Goal: Entertainment & Leisure: Consume media (video, audio)

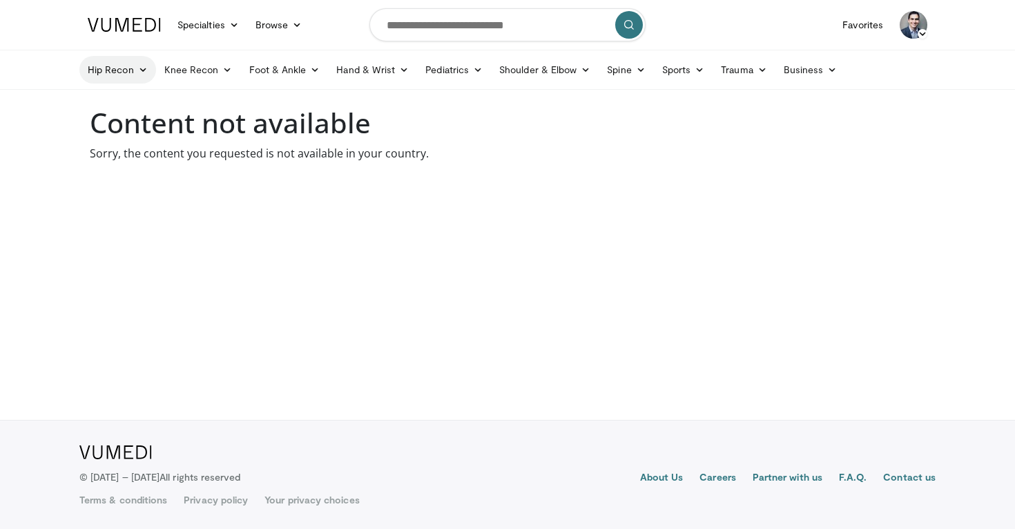
click at [114, 77] on link "Hip Recon" at bounding box center [117, 70] width 77 height 28
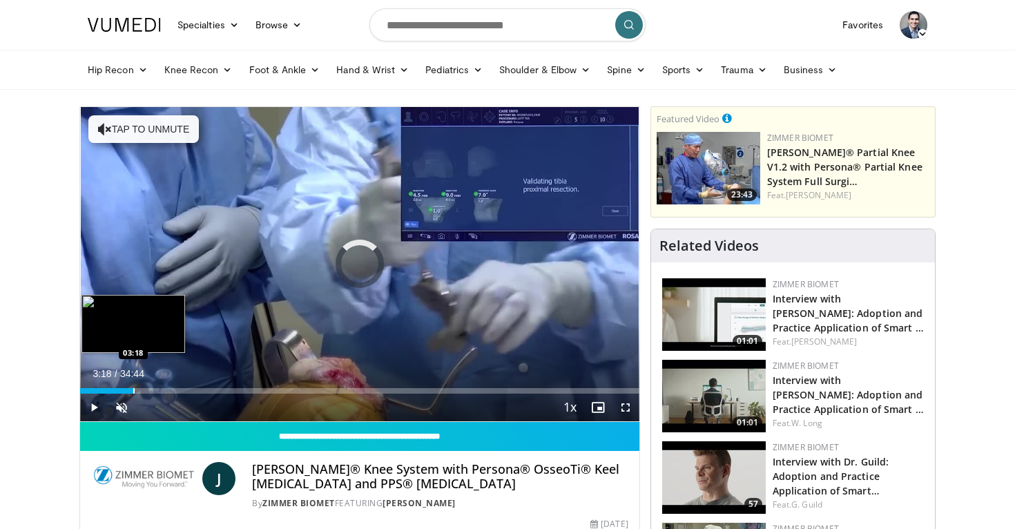
click at [133, 387] on div "Loaded : 1.90% 03:18 03:18" at bounding box center [359, 387] width 559 height 13
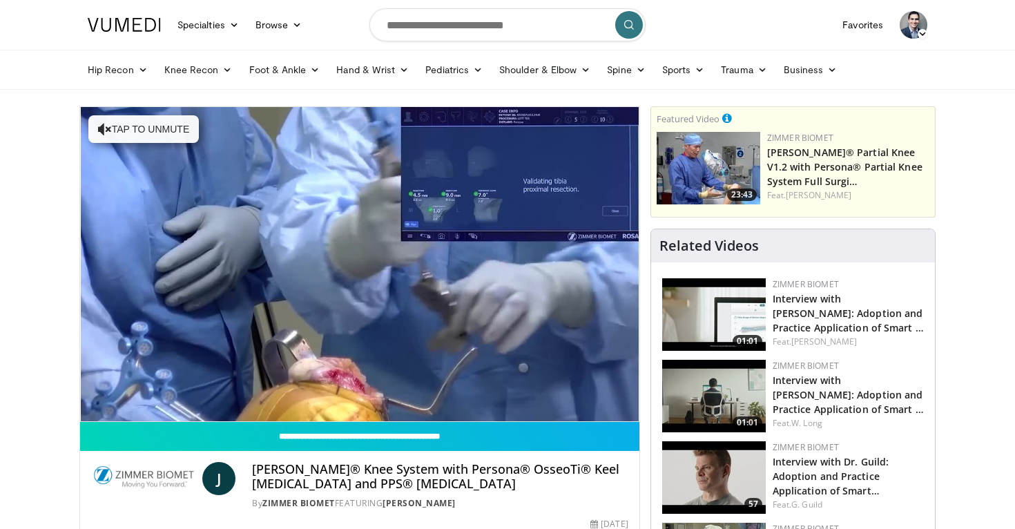
click at [142, 387] on div "10 seconds Tap to unmute" at bounding box center [359, 264] width 559 height 314
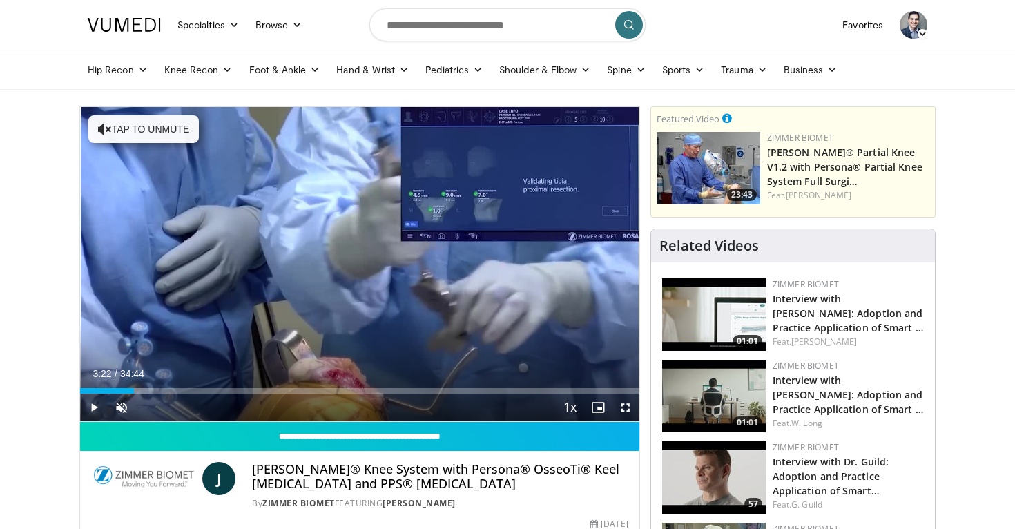
click at [90, 401] on span "Video Player" at bounding box center [94, 408] width 28 height 28
click at [122, 411] on span "Video Player" at bounding box center [122, 408] width 28 height 28
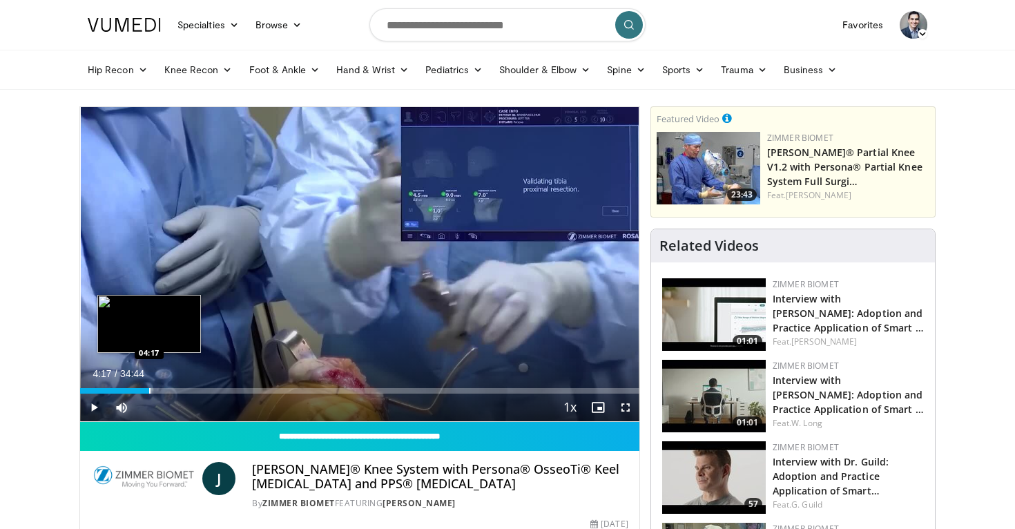
click at [149, 390] on div "Progress Bar" at bounding box center [149, 391] width 1 height 6
click at [158, 391] on video-js "**********" at bounding box center [359, 264] width 559 height 315
click at [162, 391] on div "Progress Bar" at bounding box center [162, 391] width 1 height 6
click at [167, 393] on div "Progress Bar" at bounding box center [167, 391] width 1 height 6
click at [179, 392] on div "Progress Bar" at bounding box center [179, 391] width 1 height 6
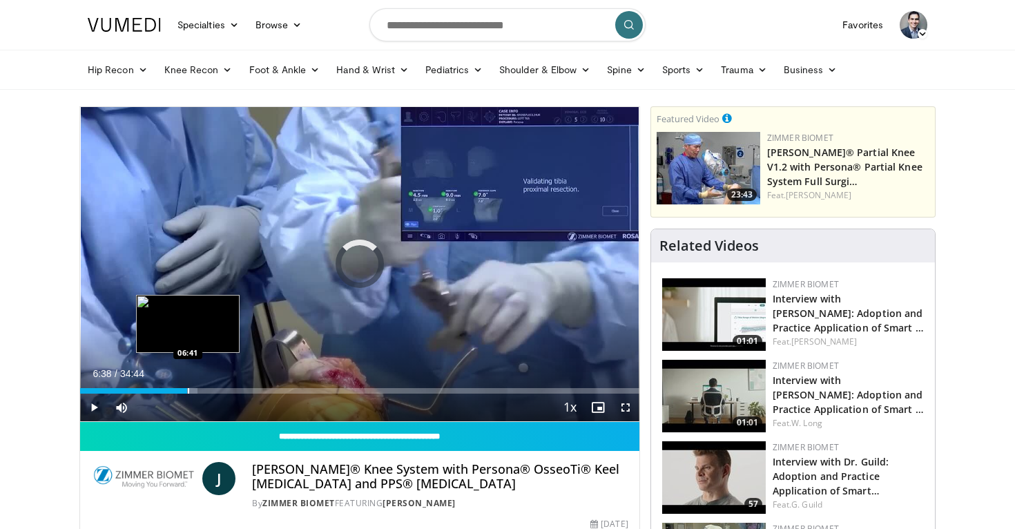
click at [188, 391] on div "Progress Bar" at bounding box center [188, 391] width 1 height 6
click at [193, 391] on div "Progress Bar" at bounding box center [193, 391] width 1 height 6
click at [202, 391] on div "Progress Bar" at bounding box center [202, 391] width 1 height 6
click at [208, 392] on div "Progress Bar" at bounding box center [208, 391] width 1 height 6
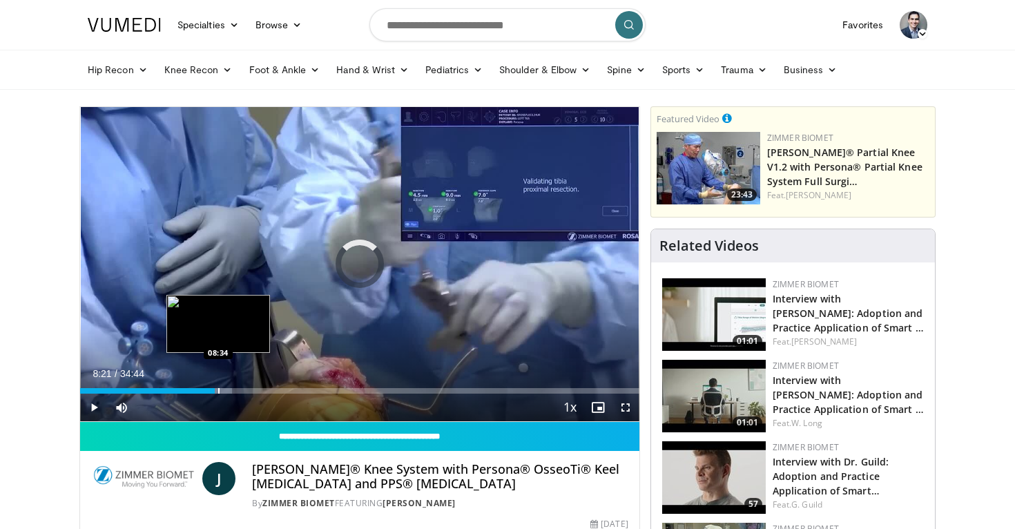
click at [218, 388] on div "Progress Bar" at bounding box center [218, 391] width 1 height 6
click at [220, 388] on div "Progress Bar" at bounding box center [220, 391] width 1 height 6
click at [227, 388] on div "Progress Bar" at bounding box center [227, 391] width 1 height 6
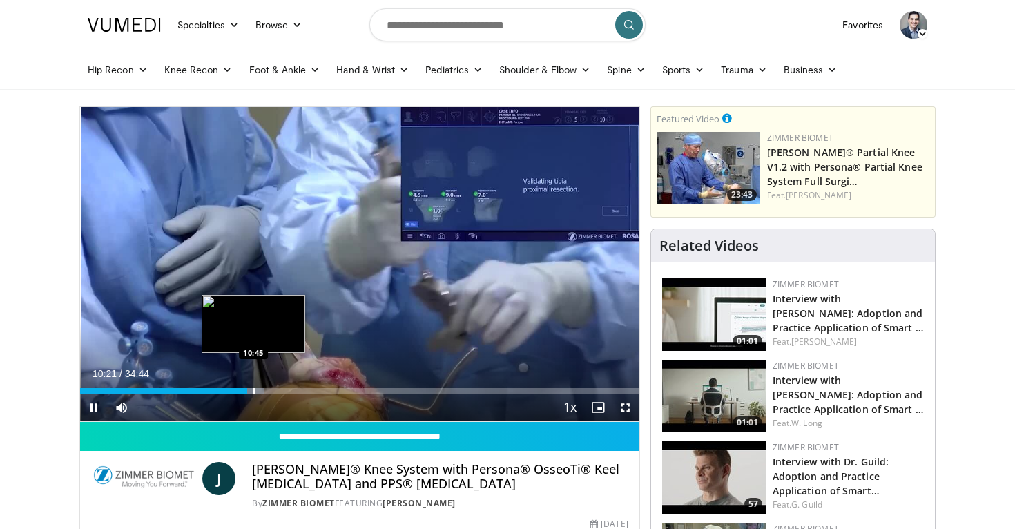
click at [253, 392] on div "Progress Bar" at bounding box center [253, 391] width 1 height 6
click at [249, 390] on div "Progress Bar" at bounding box center [249, 391] width 1 height 6
click at [267, 391] on div "Progress Bar" at bounding box center [267, 391] width 1 height 6
click at [265, 391] on div "Progress Bar" at bounding box center [265, 391] width 1 height 6
click at [282, 393] on div "Progress Bar" at bounding box center [282, 391] width 1 height 6
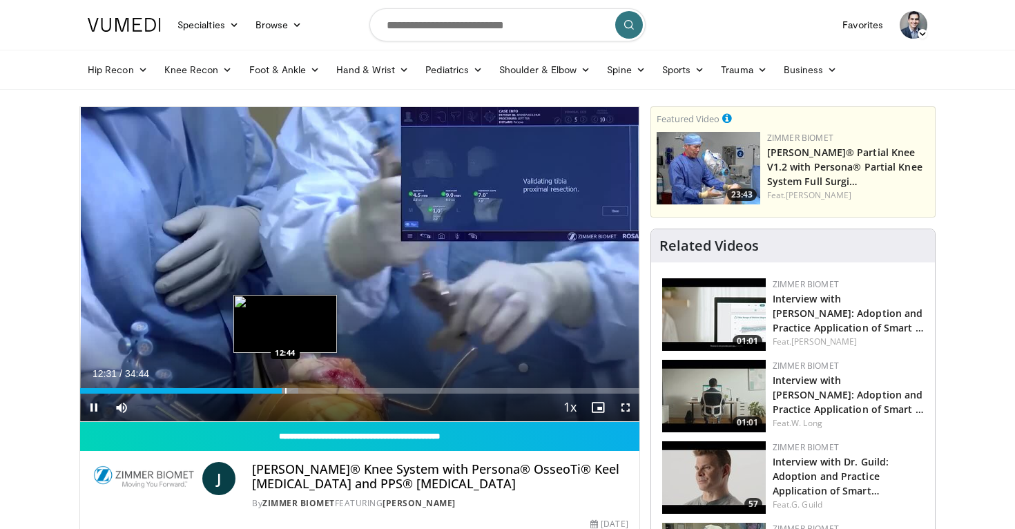
click at [285, 392] on div "Progress Bar" at bounding box center [285, 391] width 1 height 6
click at [289, 392] on div "Progress Bar" at bounding box center [289, 391] width 1 height 6
click at [296, 391] on div "Progress Bar" at bounding box center [296, 391] width 1 height 6
click at [291, 390] on div "Progress Bar" at bounding box center [291, 391] width 1 height 6
click at [294, 390] on div "Progress Bar" at bounding box center [294, 391] width 1 height 6
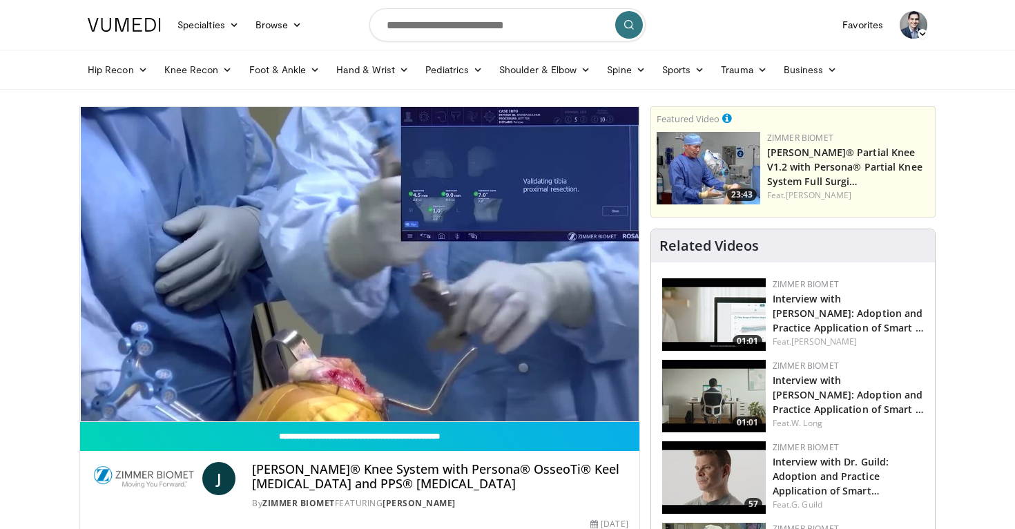
click at [90, 405] on div "10 seconds Tap to unmute" at bounding box center [359, 264] width 559 height 314
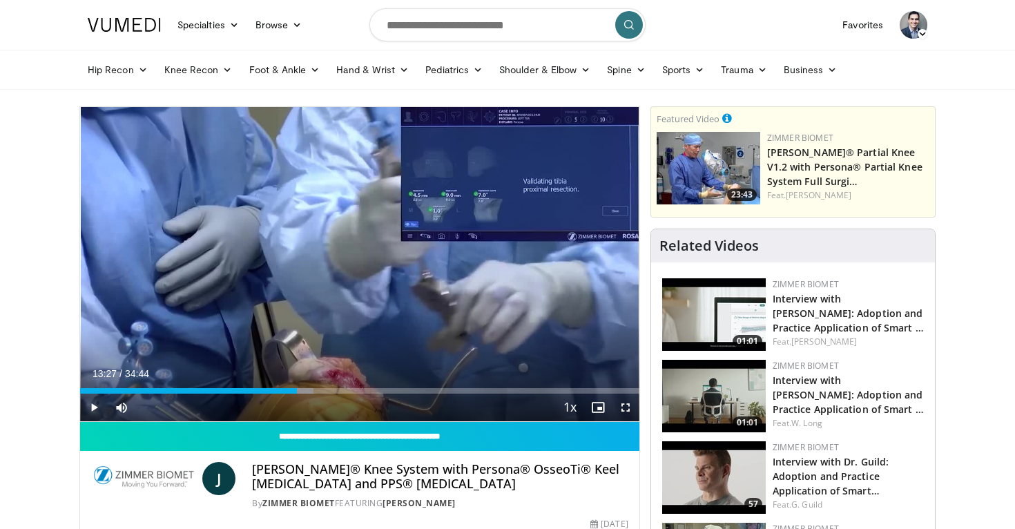
click at [90, 405] on span "Video Player" at bounding box center [94, 408] width 28 height 28
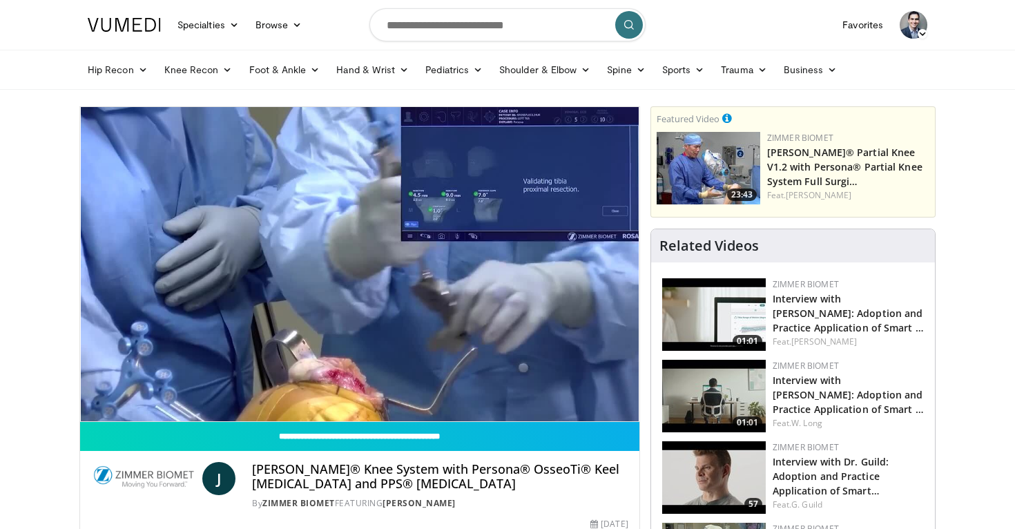
click at [90, 405] on div "10 seconds Tap to unmute" at bounding box center [359, 264] width 559 height 314
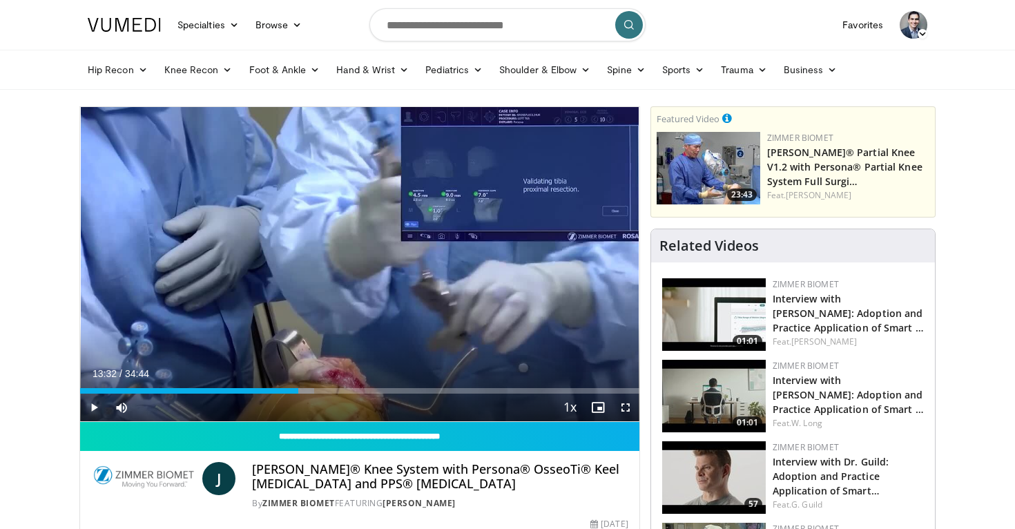
click at [90, 405] on span "Video Player" at bounding box center [94, 408] width 28 height 28
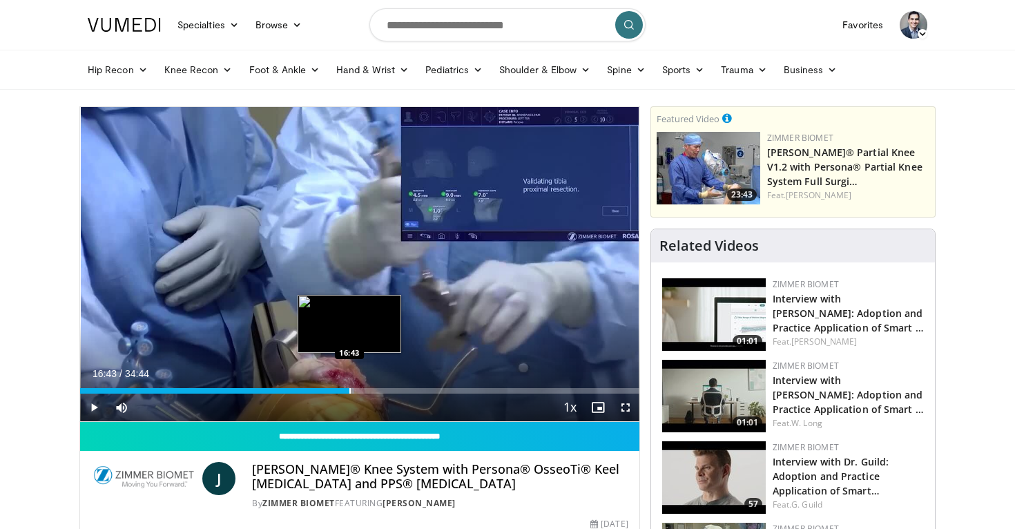
click at [349, 392] on div "Progress Bar" at bounding box center [349, 391] width 1 height 6
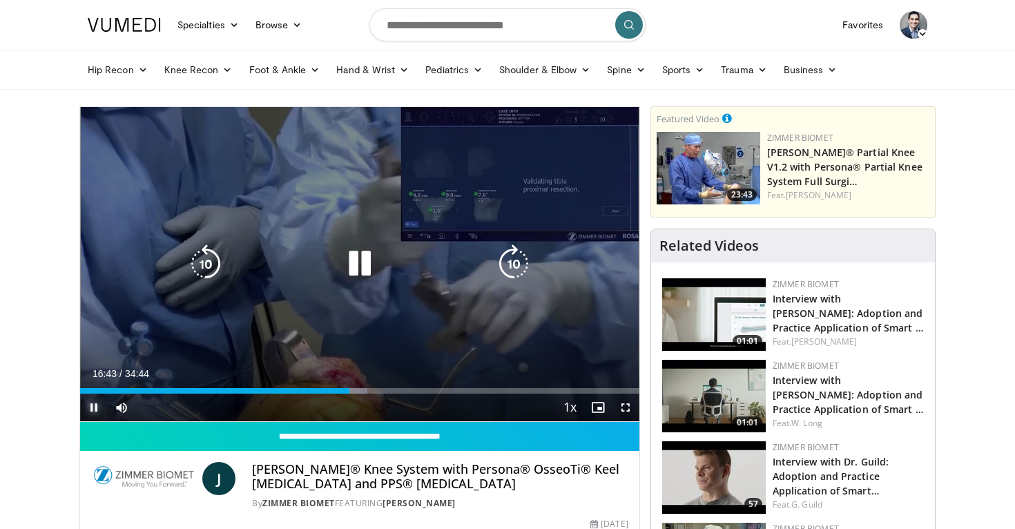
click at [363, 392] on div "Progress Bar" at bounding box center [355, 391] width 26 height 6
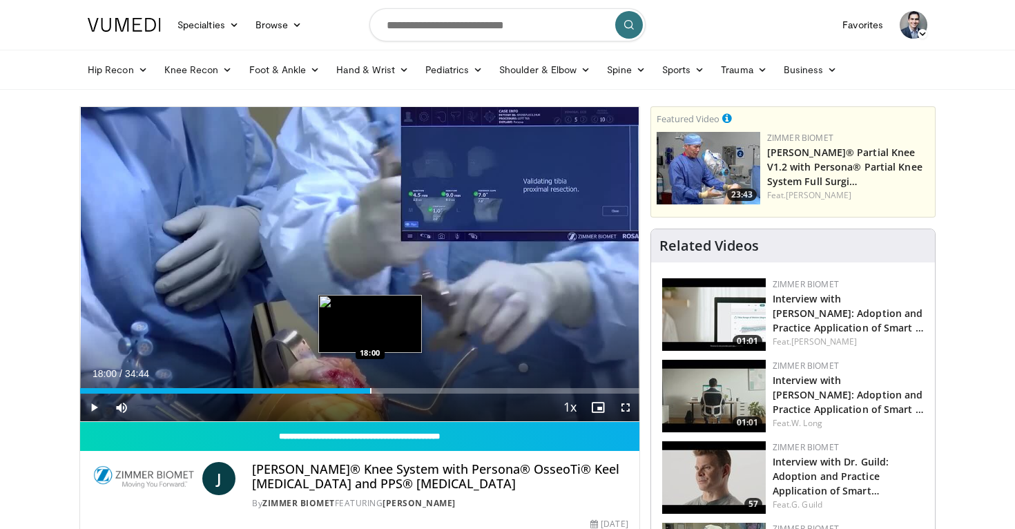
click at [370, 392] on div "Progress Bar" at bounding box center [370, 391] width 1 height 6
click at [377, 392] on div "Progress Bar" at bounding box center [376, 391] width 1 height 6
click at [386, 392] on div "Progress Bar" at bounding box center [386, 391] width 1 height 6
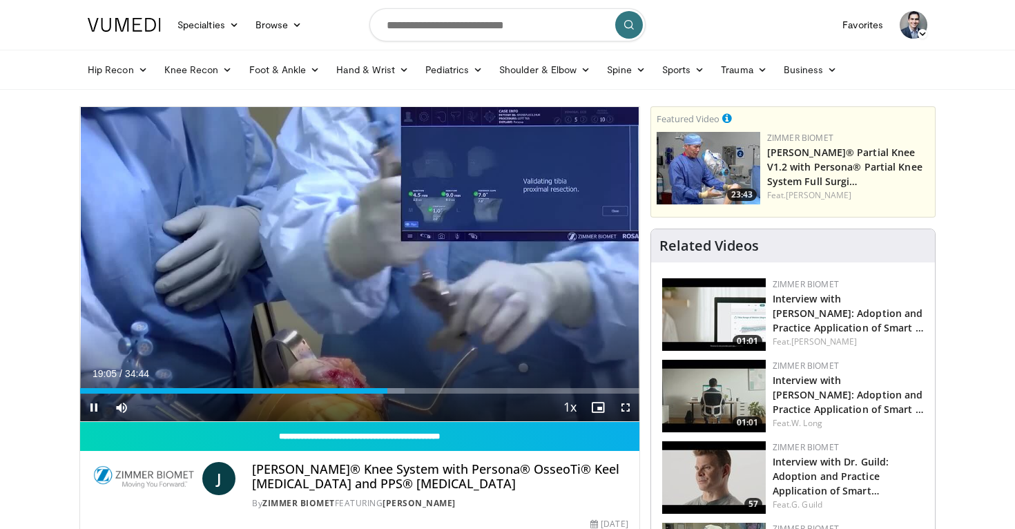
click at [378, 394] on div "Current Time 19:05 / Duration 34:44 Pause Skip Backward Skip Forward Mute 12% L…" at bounding box center [359, 408] width 559 height 28
click at [383, 390] on div "Progress Bar" at bounding box center [383, 391] width 1 height 6
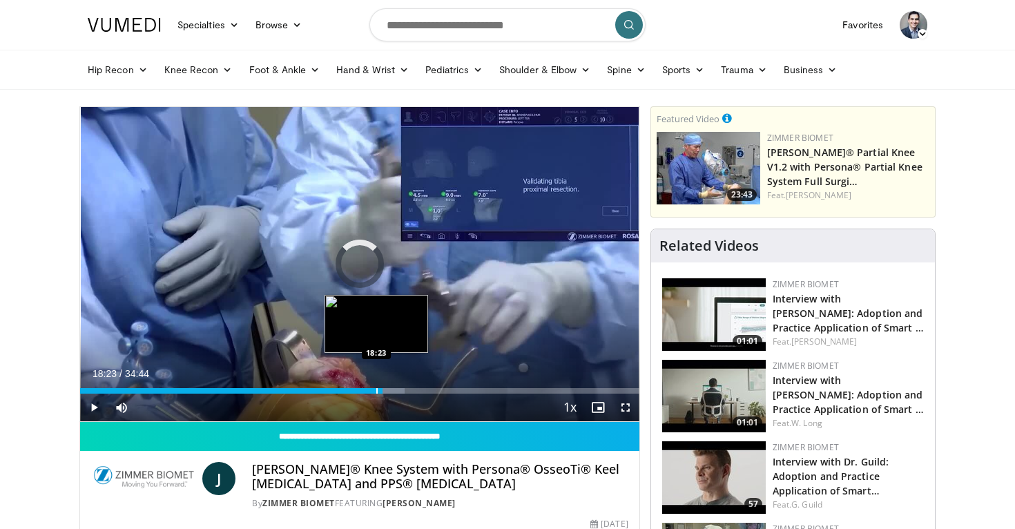
click at [376, 391] on div "Progress Bar" at bounding box center [376, 391] width 1 height 6
click at [372, 391] on div "Loaded : 53.31% 18:05 18:08" at bounding box center [359, 391] width 559 height 6
click at [364, 390] on div "Progress Bar" at bounding box center [364, 391] width 1 height 6
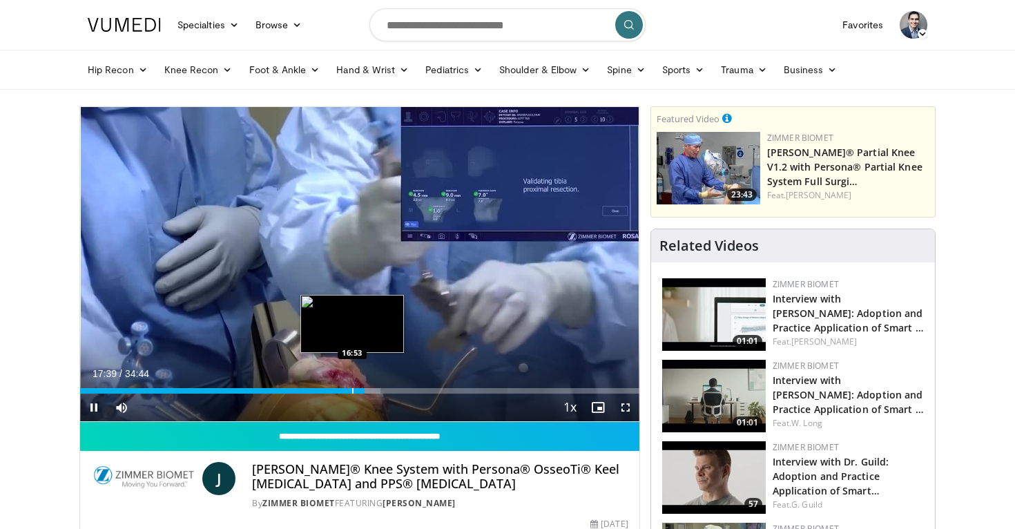
click at [352, 390] on div "Progress Bar" at bounding box center [352, 391] width 1 height 6
click at [347, 390] on div "Loaded : 51.87% 16:54 16:38" at bounding box center [359, 391] width 559 height 6
click at [349, 392] on div "Progress Bar" at bounding box center [349, 391] width 1 height 6
click at [369, 392] on div "Progress Bar" at bounding box center [369, 391] width 1 height 6
click at [385, 388] on div "Progress Bar" at bounding box center [385, 391] width 1 height 6
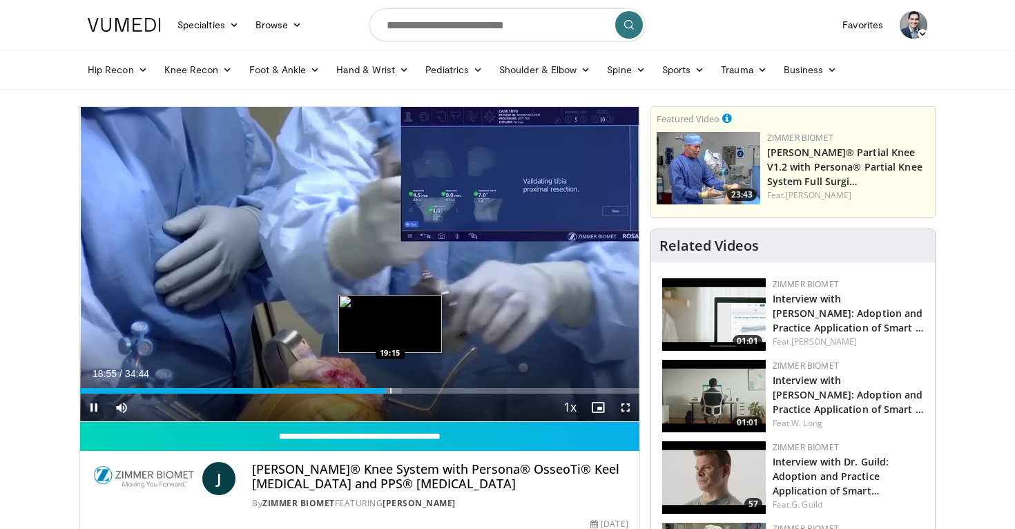
click at [390, 388] on div "Progress Bar" at bounding box center [390, 391] width 1 height 6
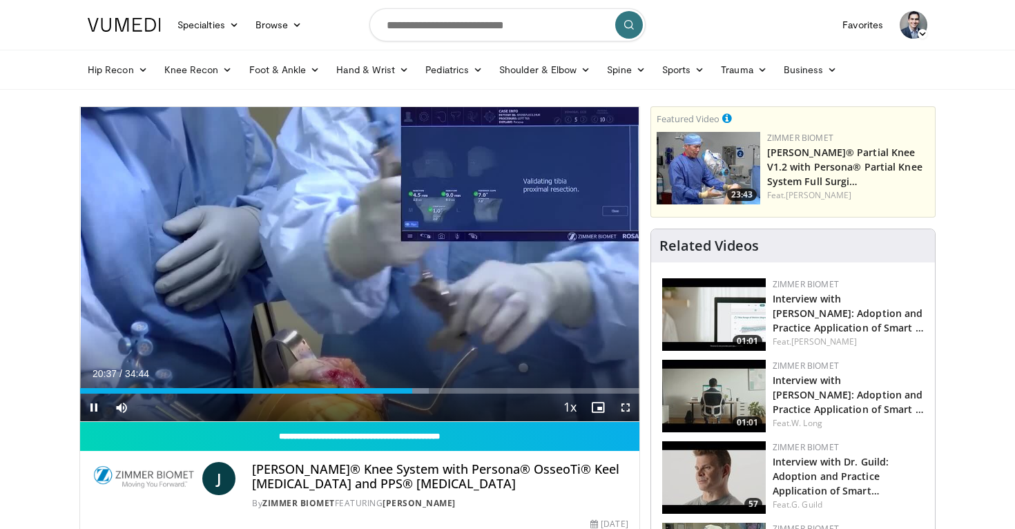
click at [624, 405] on span "Video Player" at bounding box center [626, 408] width 28 height 28
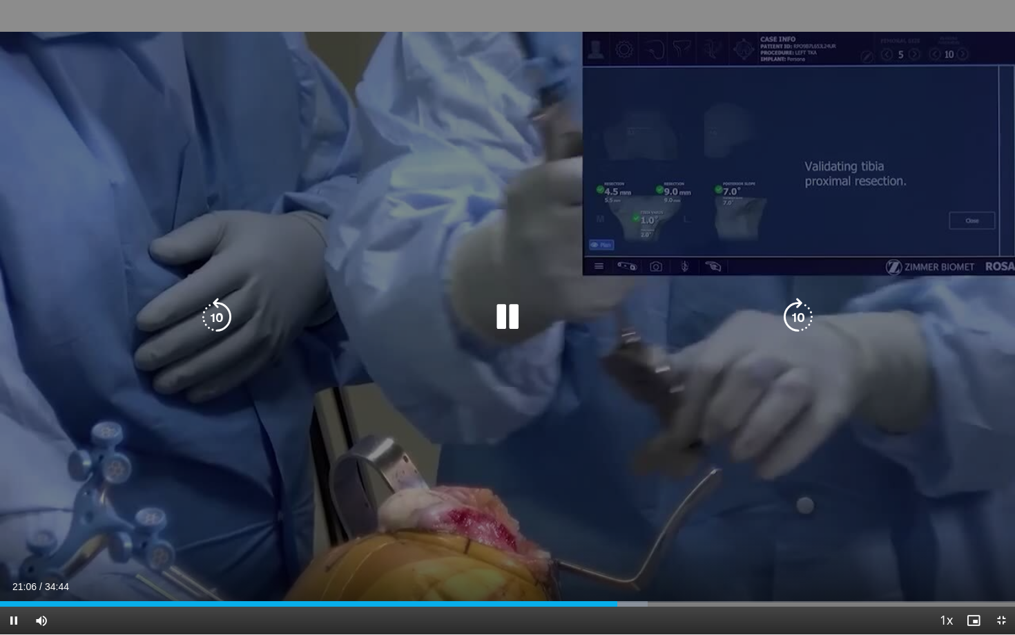
click at [466, 389] on div "10 seconds Tap to unmute" at bounding box center [507, 317] width 1015 height 634
click at [452, 311] on div "Video Player" at bounding box center [507, 317] width 609 height 28
click at [487, 301] on div "10 seconds Tap to unmute" at bounding box center [507, 317] width 1015 height 634
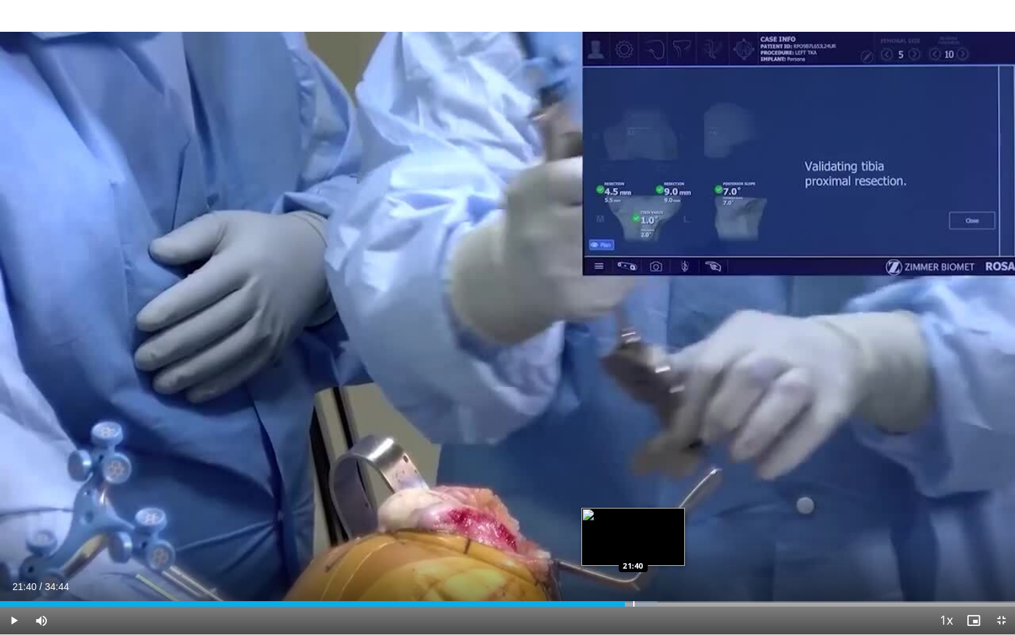
click at [633, 528] on div "Loaded : 64.73% 21:40 21:40" at bounding box center [507, 599] width 1015 height 13
click at [646, 528] on div "Loaded : 64.73% 21:40 22:07" at bounding box center [507, 599] width 1015 height 13
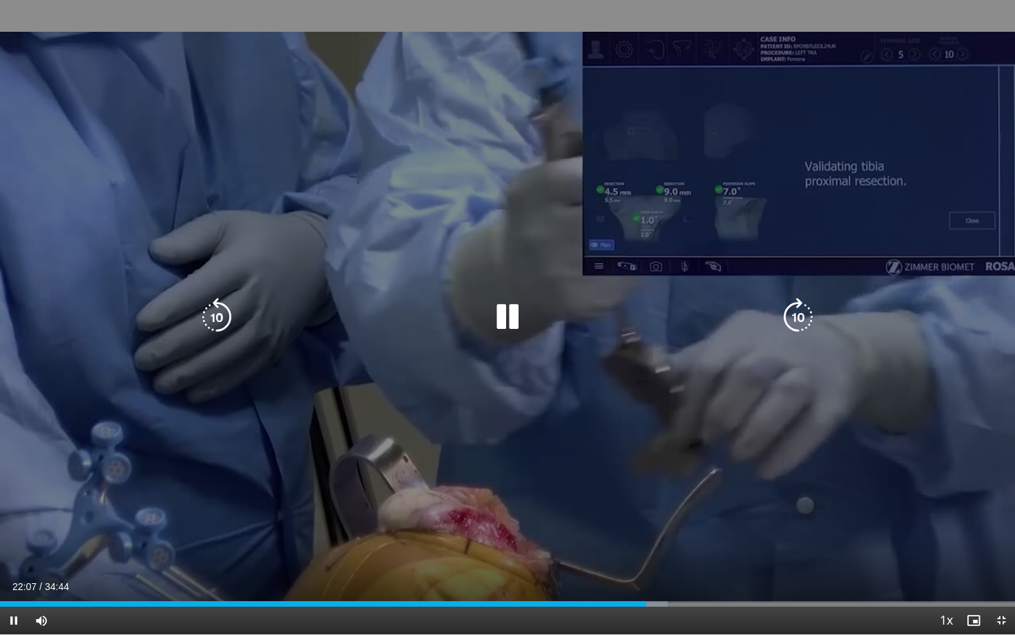
click at [651, 528] on video-js "**********" at bounding box center [507, 317] width 1015 height 635
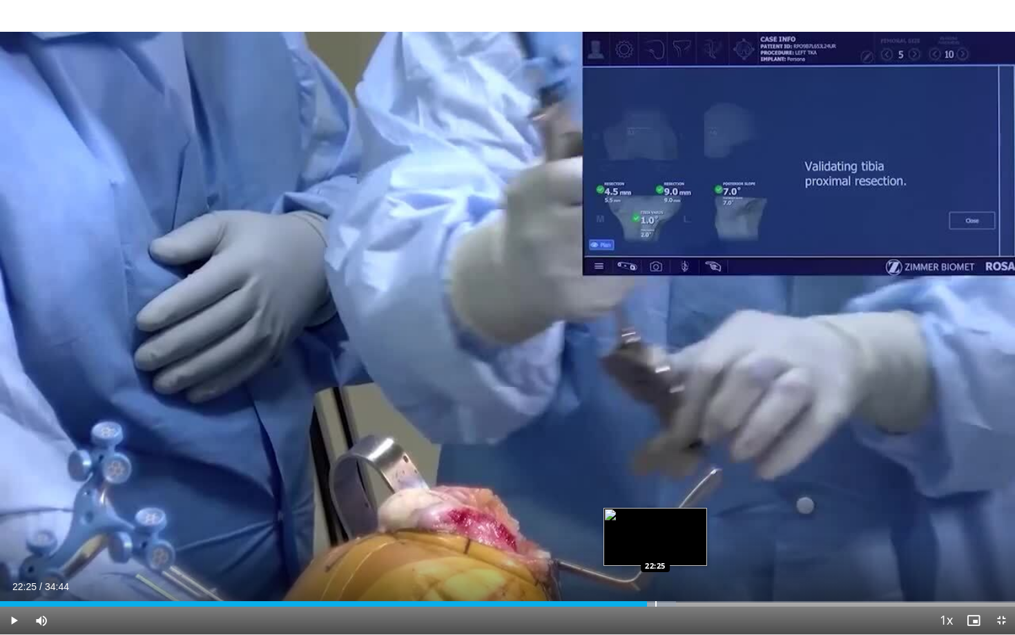
click at [655, 528] on div "Progress Bar" at bounding box center [655, 604] width 1 height 6
click at [665, 528] on div "Progress Bar" at bounding box center [665, 604] width 1 height 6
click at [672, 528] on div "Progress Bar" at bounding box center [672, 604] width 1 height 6
click at [679, 528] on div "Progress Bar" at bounding box center [679, 604] width 1 height 6
click at [685, 528] on video-js "**********" at bounding box center [507, 317] width 1015 height 635
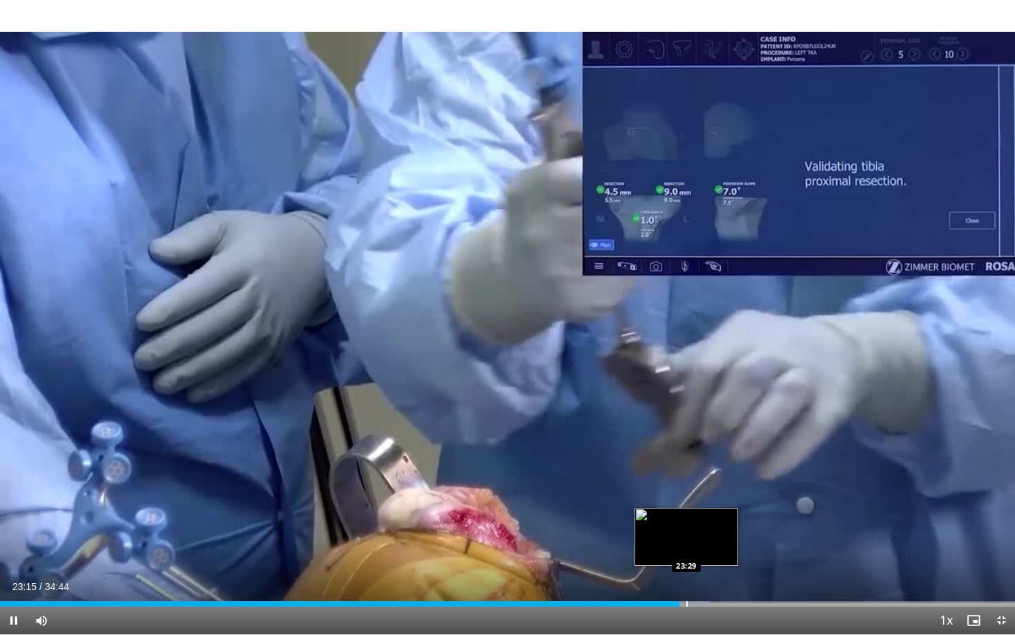
click at [688, 528] on div "Progress Bar" at bounding box center [687, 604] width 1 height 6
click at [701, 528] on div "Progress Bar" at bounding box center [701, 604] width 1 height 6
click at [709, 528] on div "Progress Bar" at bounding box center [709, 604] width 1 height 6
click at [712, 528] on div "Progress Bar" at bounding box center [712, 604] width 1 height 6
click at [714, 528] on div "Progress Bar" at bounding box center [714, 604] width 1 height 6
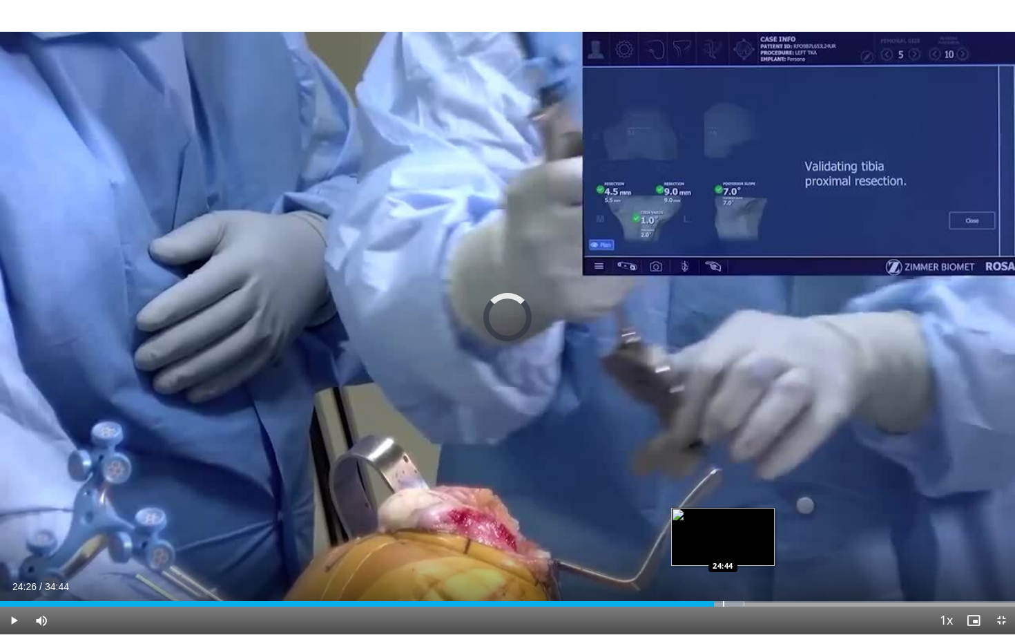
click at [723, 528] on div "Progress Bar" at bounding box center [723, 604] width 1 height 6
click at [749, 528] on div "Progress Bar" at bounding box center [749, 604] width 1 height 6
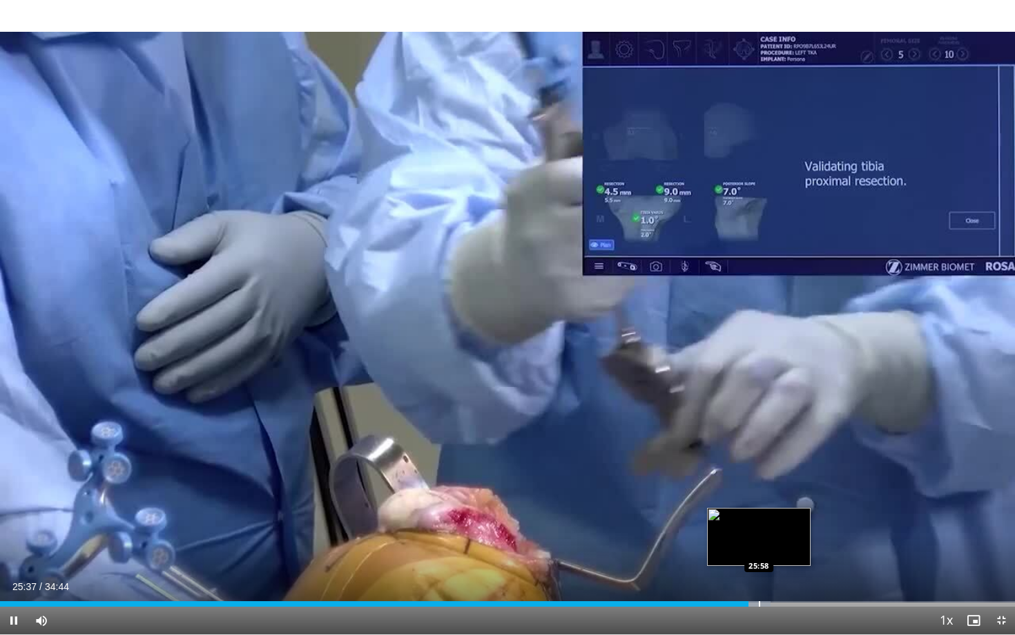
click at [759, 528] on div "Progress Bar" at bounding box center [759, 604] width 1 height 6
click at [767, 528] on div "Progress Bar" at bounding box center [767, 604] width 1 height 6
click at [780, 528] on div "Progress Bar" at bounding box center [779, 604] width 1 height 6
click at [785, 528] on div "Progress Bar" at bounding box center [783, 604] width 1 height 6
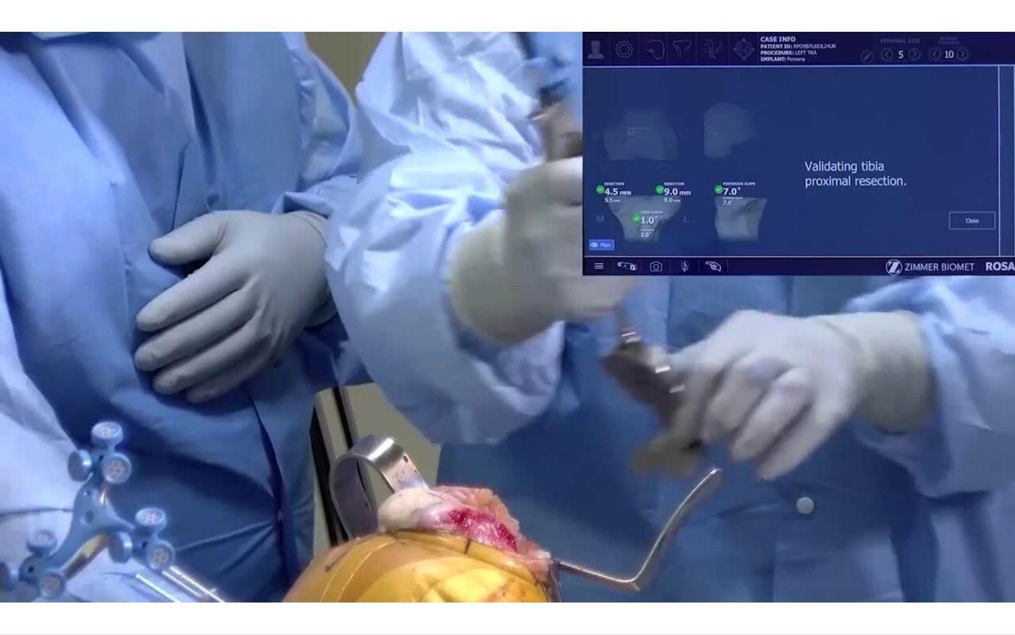
click at [796, 528] on div "10 seconds Tap to unmute" at bounding box center [507, 317] width 1015 height 634
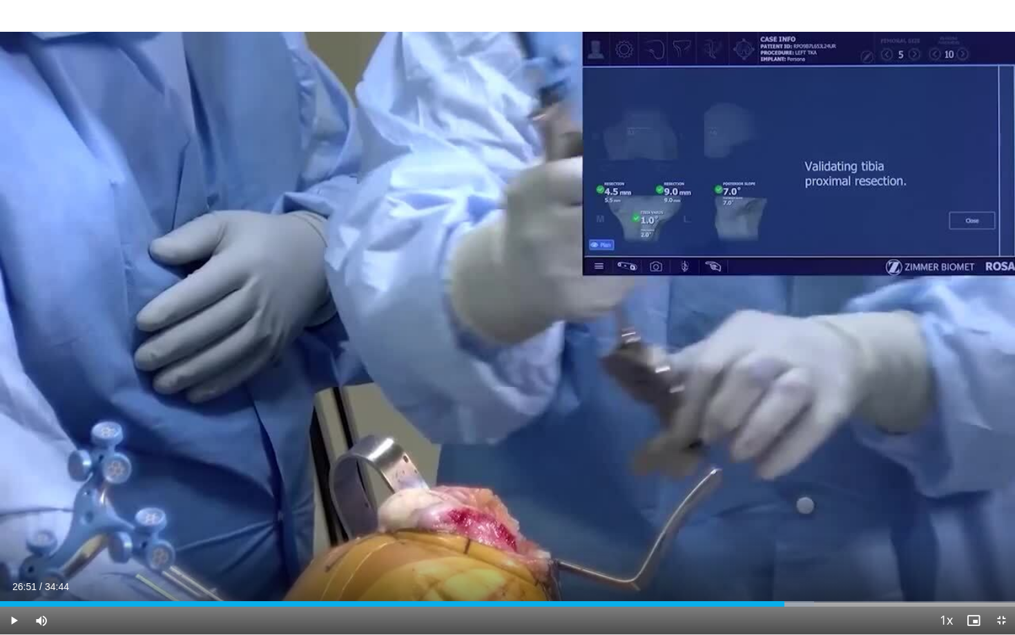
click at [793, 528] on div "Current Time 26:51 / Duration 34:44" at bounding box center [507, 586] width 1015 height 12
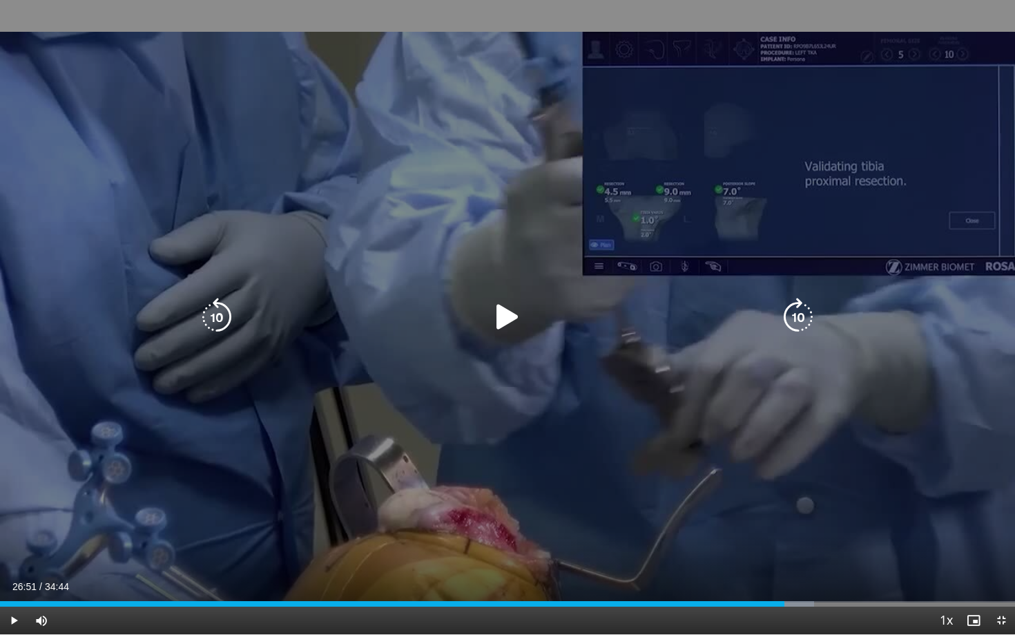
click at [719, 528] on div "10 seconds Tap to unmute" at bounding box center [507, 317] width 1015 height 634
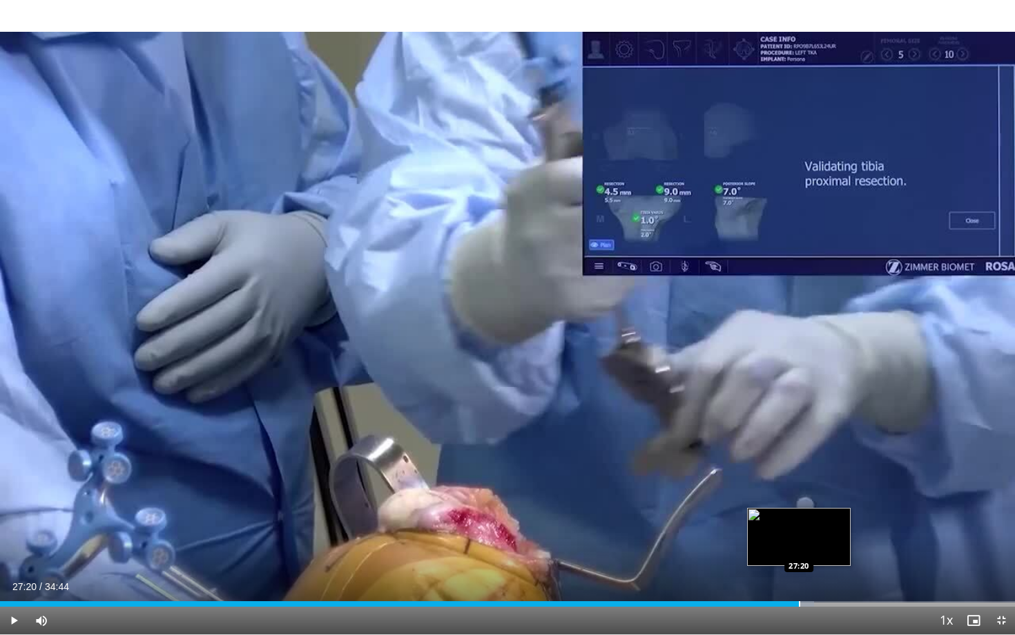
click at [799, 528] on div "Progress Bar" at bounding box center [799, 604] width 1 height 6
click at [801, 528] on div "Progress Bar" at bounding box center [801, 604] width 1 height 6
click at [808, 528] on div "Progress Bar" at bounding box center [808, 604] width 1 height 6
click at [815, 528] on div "Progress Bar" at bounding box center [815, 604] width 1 height 6
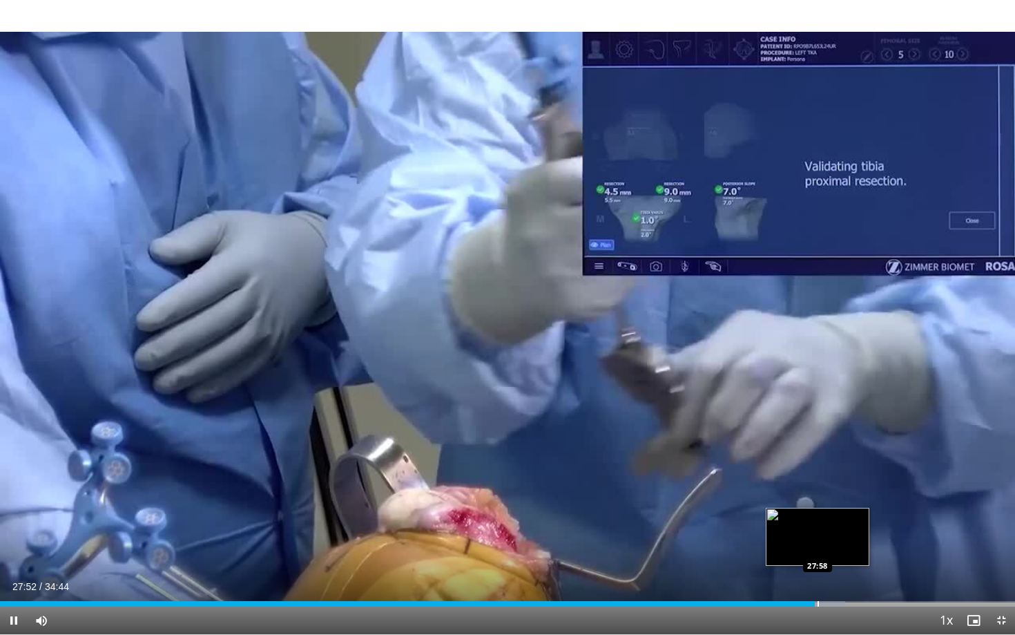
click at [818, 528] on div "Progress Bar" at bounding box center [818, 604] width 1 height 6
click at [827, 528] on div "Progress Bar" at bounding box center [827, 604] width 1 height 6
click at [834, 528] on div "Progress Bar" at bounding box center [834, 604] width 1 height 6
click at [843, 528] on div "Progress Bar" at bounding box center [843, 604] width 1 height 6
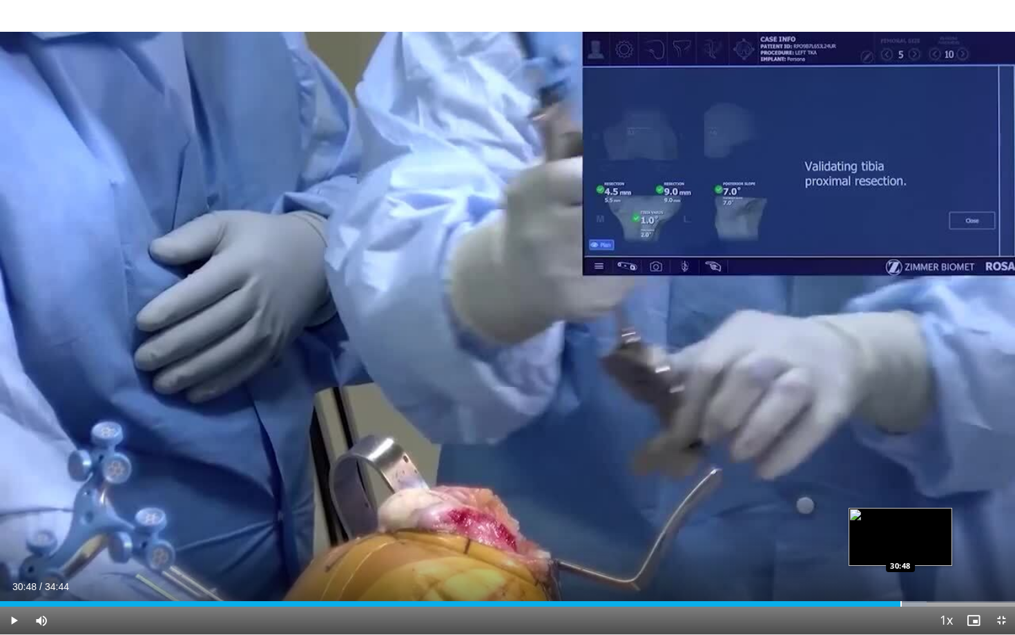
click at [901, 528] on div "Loaded : 91.26% 30:48 30:48" at bounding box center [507, 599] width 1015 height 13
click at [914, 528] on div "Loaded : 91.74% 31:17 31:17" at bounding box center [507, 599] width 1015 height 13
click at [926, 528] on div "Loaded : 93.18% 31:39 31:39" at bounding box center [507, 599] width 1015 height 13
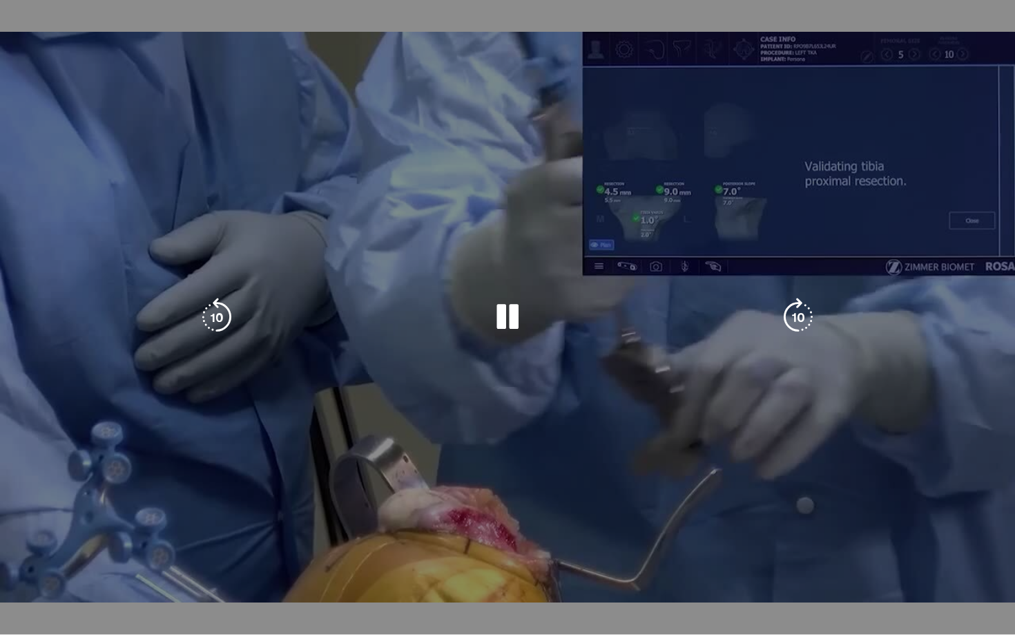
click at [923, 528] on video-js "**********" at bounding box center [507, 317] width 1015 height 635
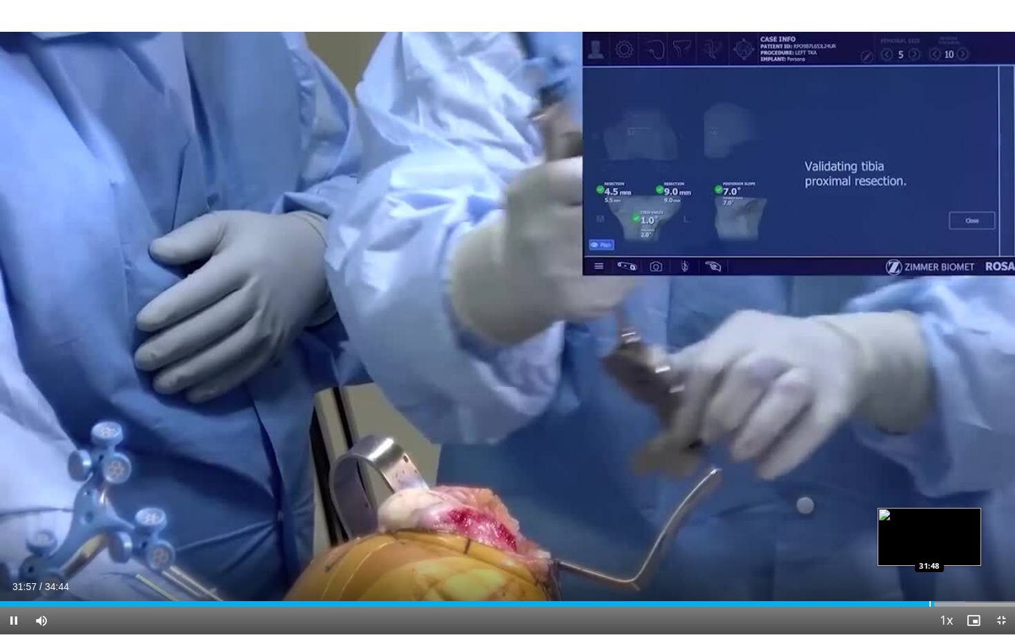
click at [930, 528] on div "Loaded : 95.10% 31:57 31:48" at bounding box center [507, 599] width 1015 height 13
click at [921, 528] on div "Progress Bar" at bounding box center [921, 604] width 1 height 6
click at [941, 528] on div "Loaded : 95.10% 32:13 32:13" at bounding box center [507, 599] width 1015 height 13
click at [953, 528] on div "Loaded : 96.06% 32:14 32:36" at bounding box center [507, 599] width 1015 height 13
click at [945, 528] on div "Loaded : 97.02% 32:38 32:19" at bounding box center [507, 599] width 1015 height 13
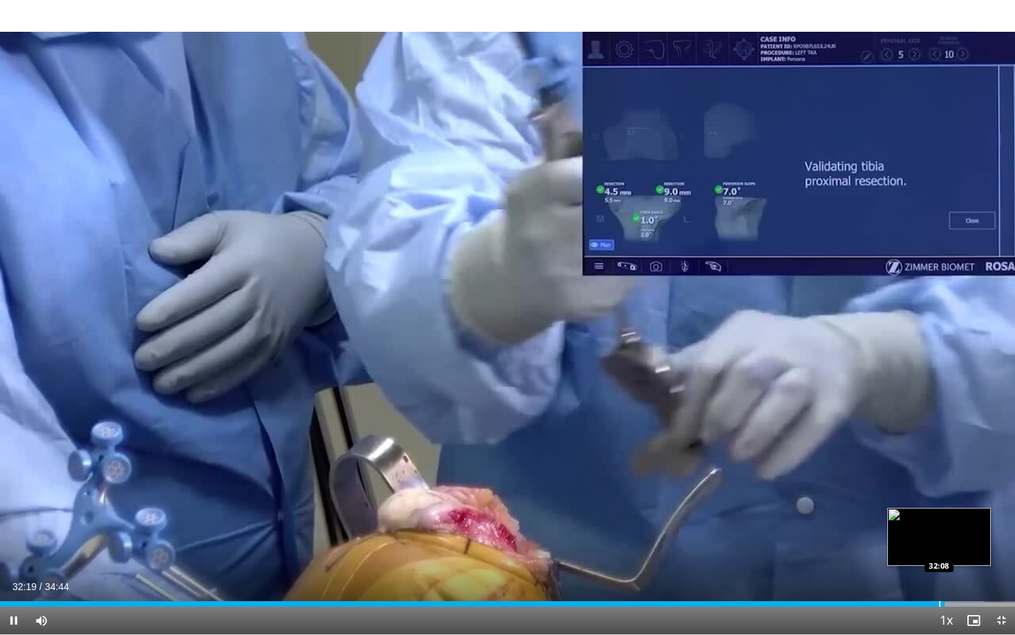
click at [939, 528] on div "Loaded : 97.02% 32:19 32:08" at bounding box center [507, 599] width 1015 height 13
click at [927, 528] on div "Progress Bar" at bounding box center [927, 604] width 1 height 6
click at [923, 528] on div "Progress Bar" at bounding box center [923, 604] width 1 height 6
click at [921, 528] on div "Progress Bar" at bounding box center [921, 604] width 1 height 6
click at [914, 528] on div "Progress Bar" at bounding box center [914, 604] width 1 height 6
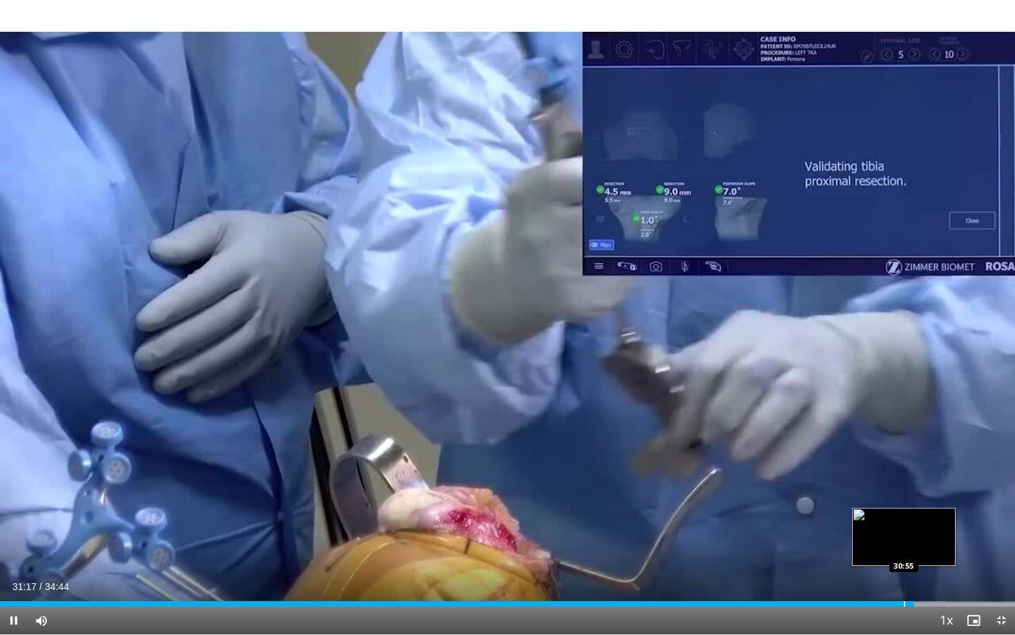
click at [904, 528] on div "Progress Bar" at bounding box center [904, 604] width 1 height 6
click at [928, 528] on div "Loaded : 92.22% 30:56 31:45" at bounding box center [507, 599] width 1015 height 13
click at [937, 528] on div "Loaded : 94.62% 31:46 32:03" at bounding box center [507, 599] width 1015 height 13
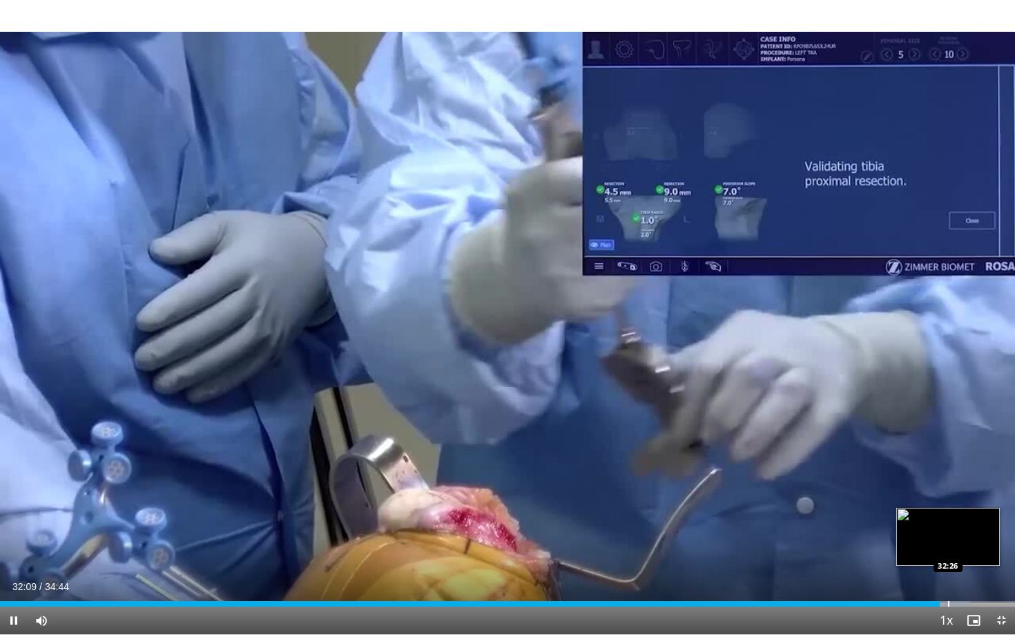
click at [948, 528] on div "Progress Bar" at bounding box center [948, 604] width 1 height 6
click at [956, 528] on div "Progress Bar" at bounding box center [955, 604] width 1 height 6
click at [952, 528] on div "Progress Bar" at bounding box center [952, 604] width 1 height 6
click at [976, 528] on div "Progress Bar" at bounding box center [976, 604] width 1 height 6
click at [979, 528] on div "Progress Bar" at bounding box center [979, 604] width 1 height 6
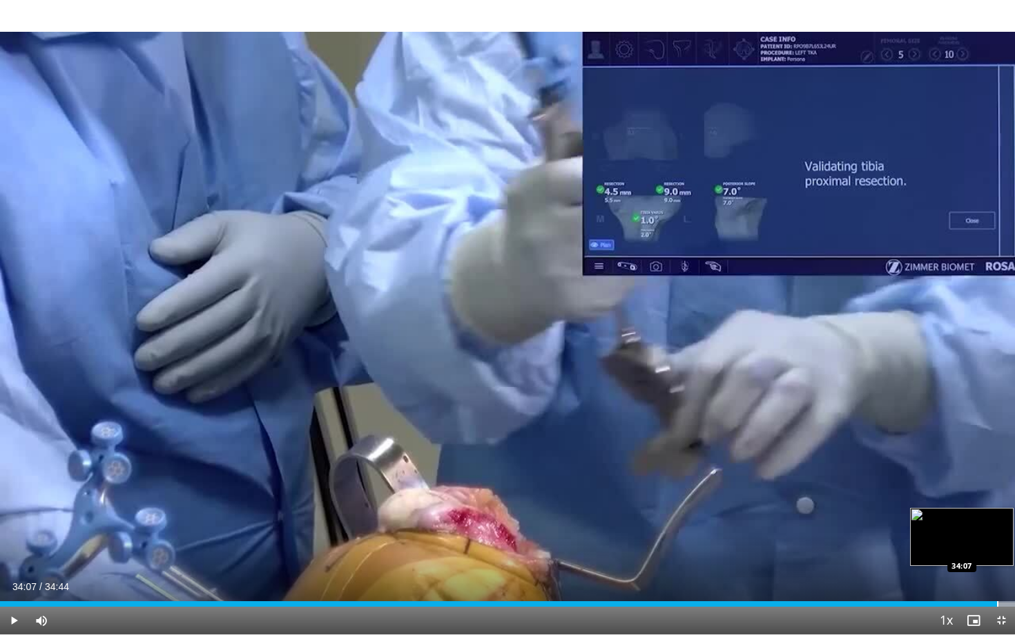
click at [997, 528] on div "Progress Bar" at bounding box center [997, 604] width 1 height 6
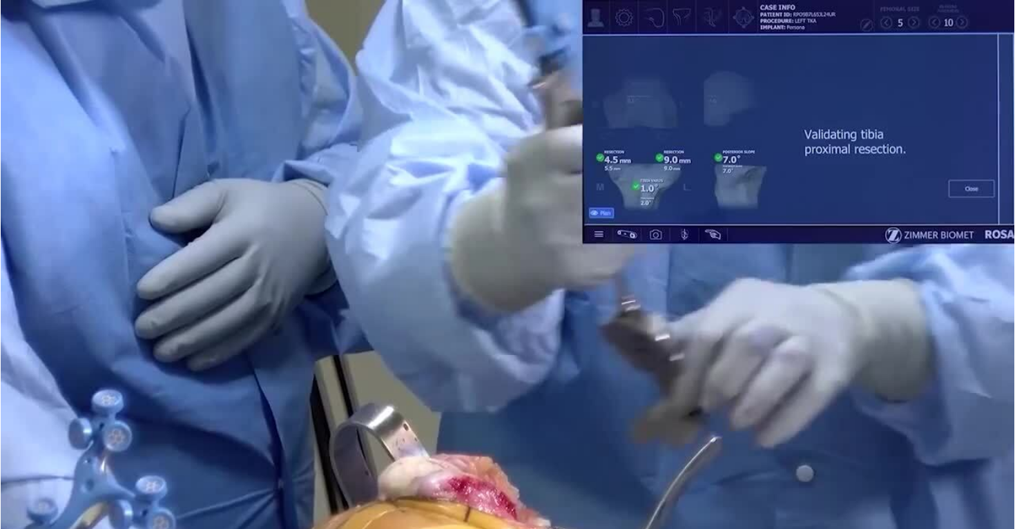
scroll to position [74, 0]
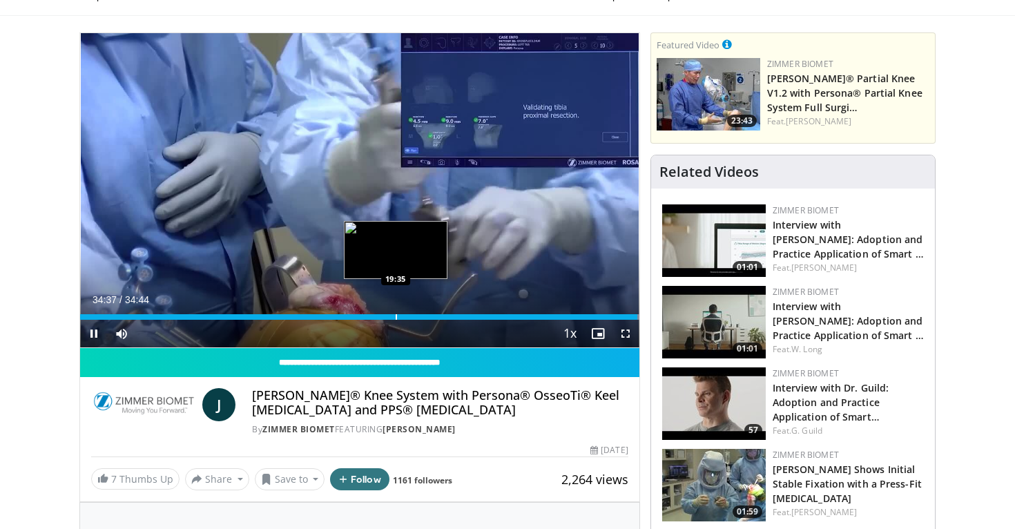
click at [395, 309] on div "Loaded : 100.00% 34:37 19:35" at bounding box center [359, 313] width 559 height 13
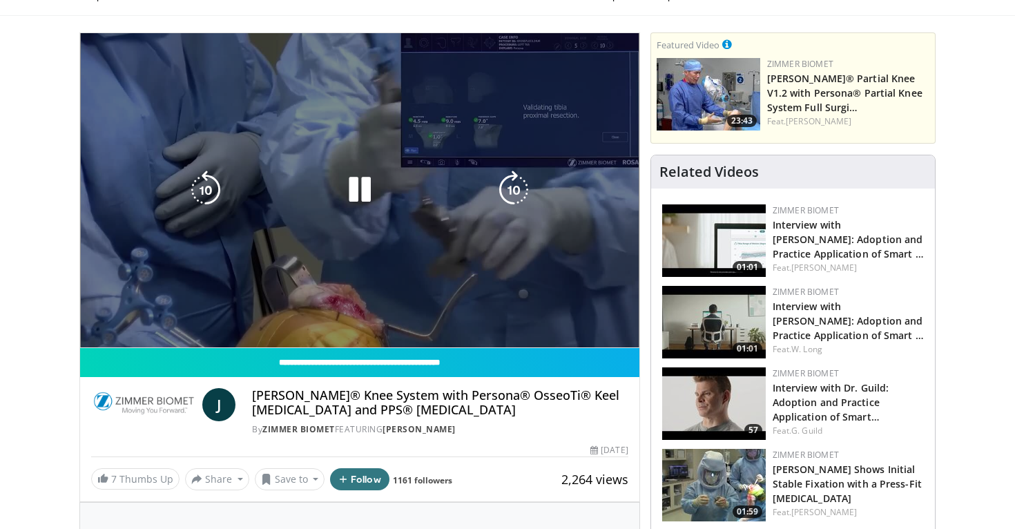
click at [387, 311] on video-js "**********" at bounding box center [359, 190] width 559 height 315
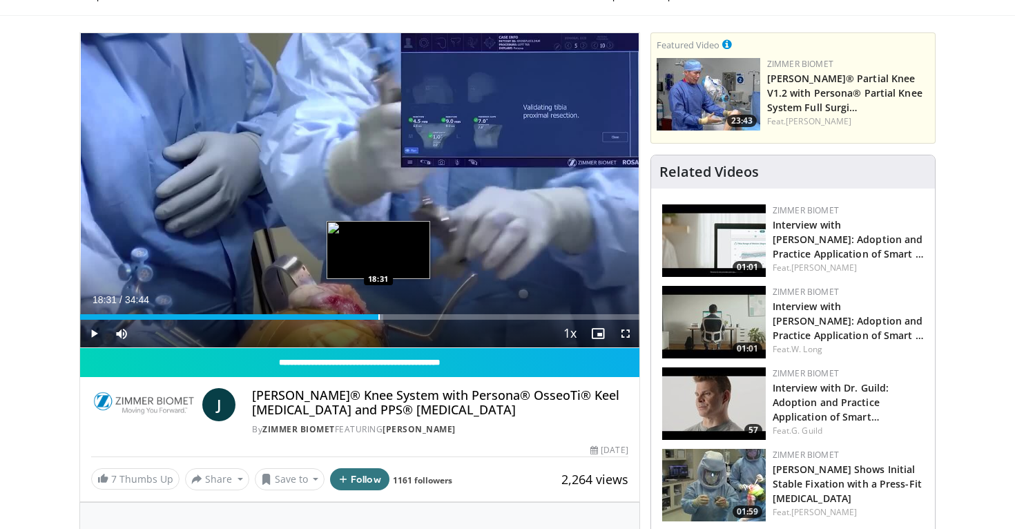
click at [378, 315] on div "Progress Bar" at bounding box center [378, 317] width 1 height 6
click at [376, 315] on div "Progress Bar" at bounding box center [376, 317] width 1 height 6
click at [367, 312] on div "Loaded : 56.16% 18:24 17:50" at bounding box center [359, 313] width 559 height 13
